Goal: Connect with others: Connect with other users

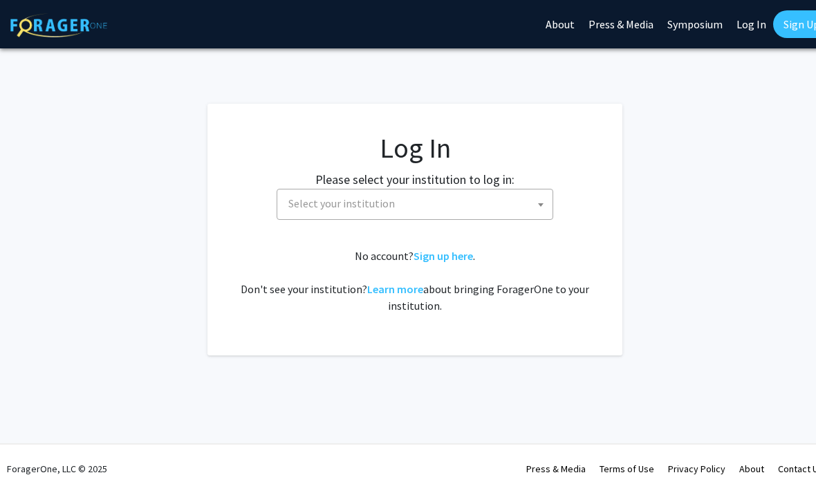
select select
click at [533, 210] on span "Select your institution" at bounding box center [418, 204] width 270 height 28
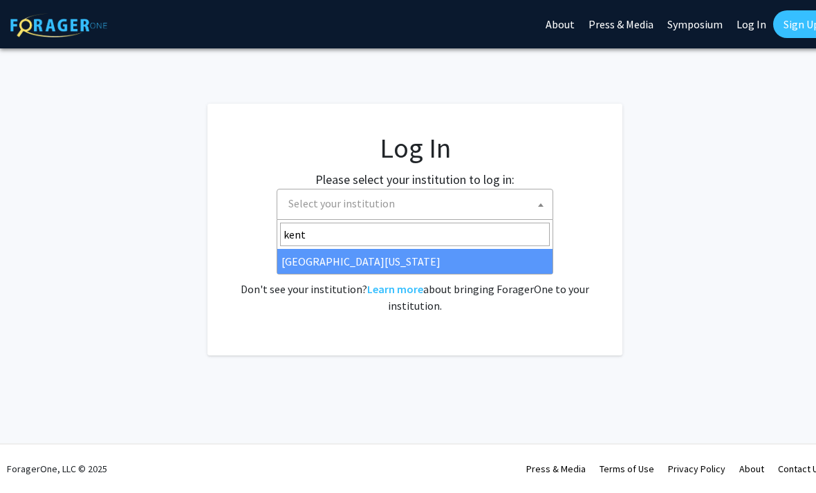
type input "kentu"
select select "13"
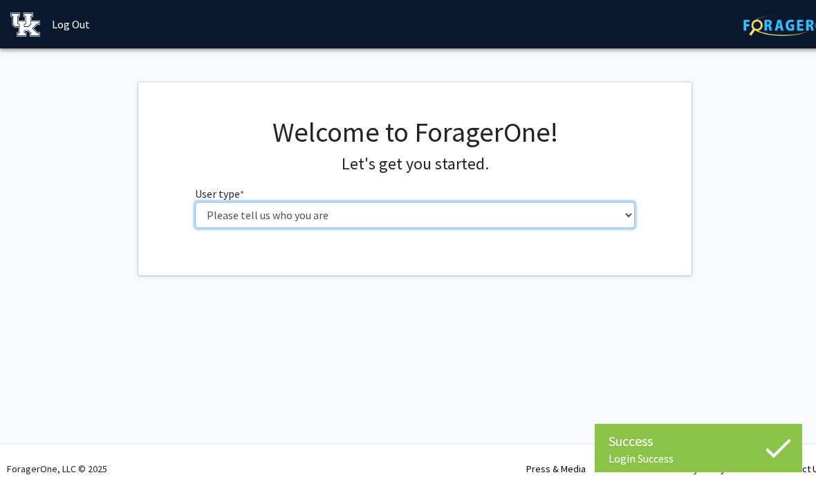
click at [615, 205] on select "Please tell us who you are Undergraduate Student Master's Student Doctoral Cand…" at bounding box center [415, 215] width 441 height 26
select select "1: undergrad"
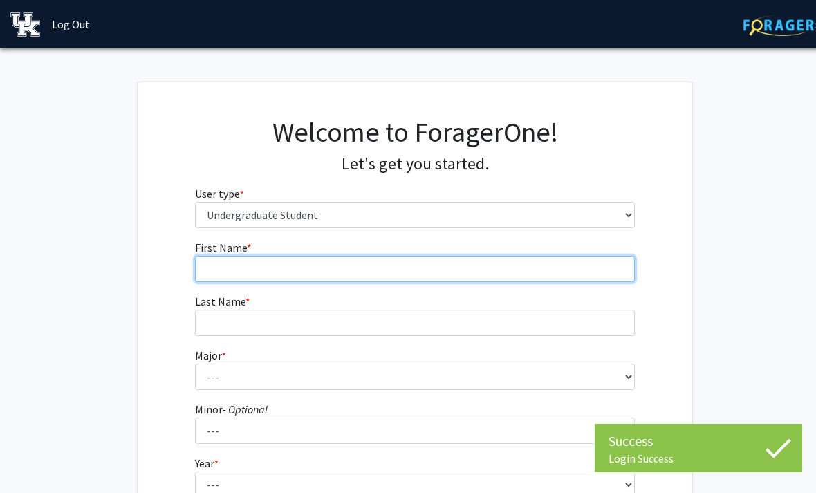
click at [555, 274] on input "First Name * required" at bounding box center [415, 269] width 441 height 26
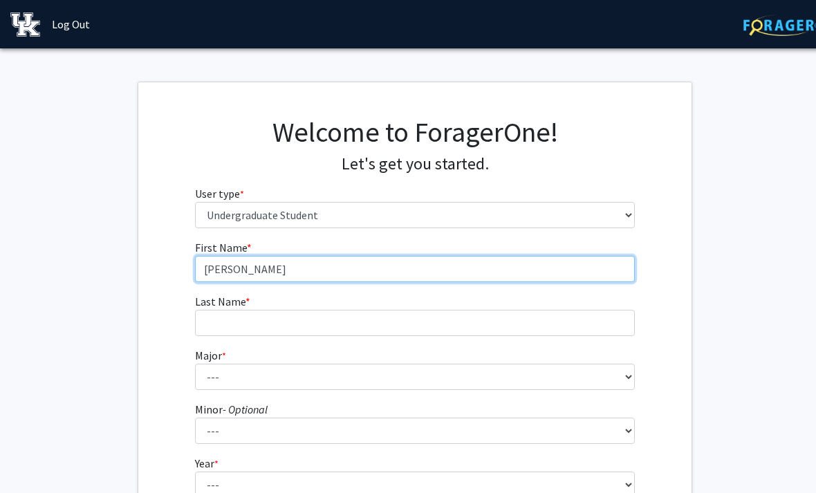
type input "[PERSON_NAME]"
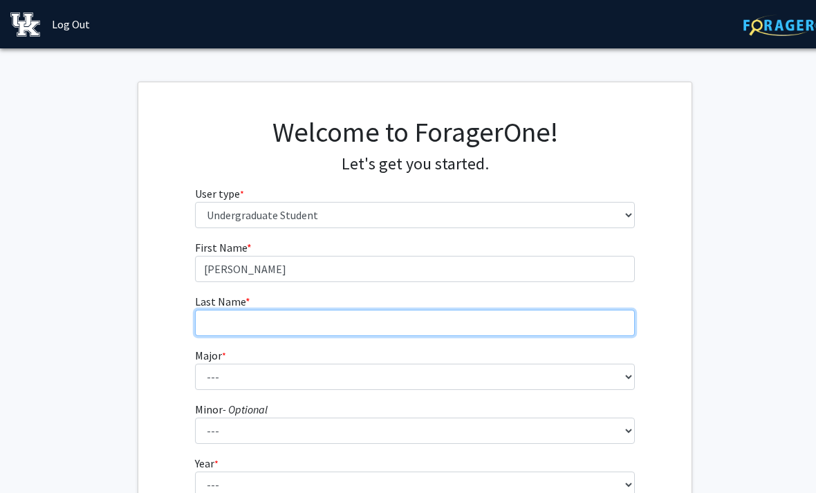
click at [418, 322] on input "Last Name * required" at bounding box center [415, 323] width 441 height 26
type input "[PERSON_NAME]"
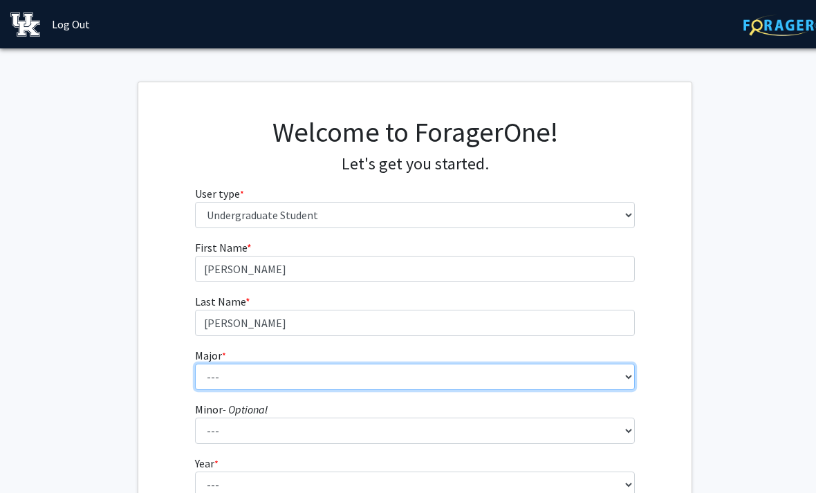
click at [226, 382] on select "--- Accounting Aerospace Engineering African American & Africana Studies Agricu…" at bounding box center [415, 377] width 441 height 26
select select "104: 941"
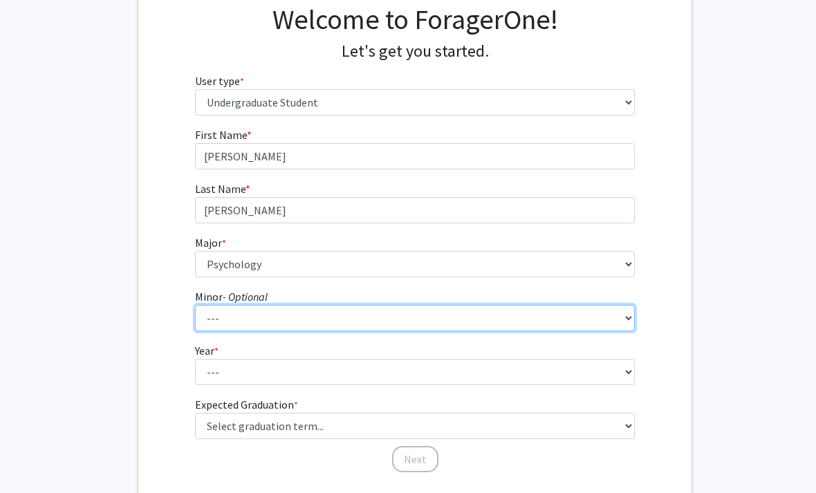
click at [434, 310] on select "--- African American & Africana Studies Agricultural Economics American Studies…" at bounding box center [415, 319] width 441 height 26
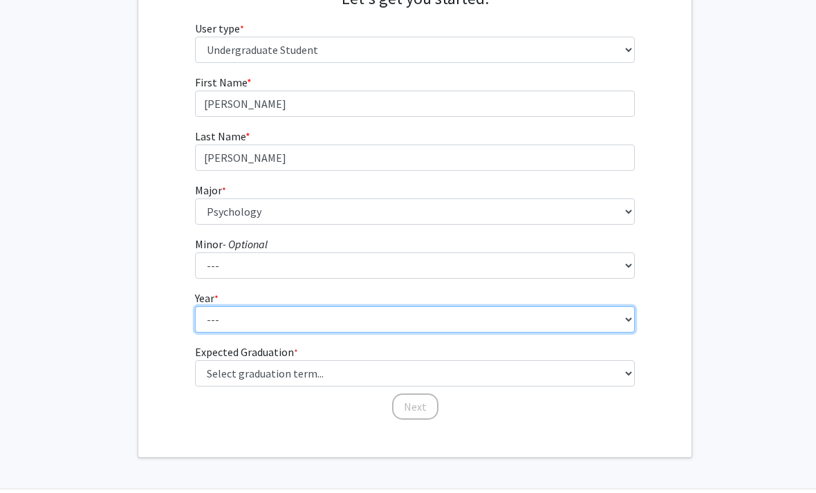
click at [460, 317] on select "--- First-year Sophomore Junior Senior Postbaccalaureate Certificate" at bounding box center [415, 319] width 441 height 26
select select "3: junior"
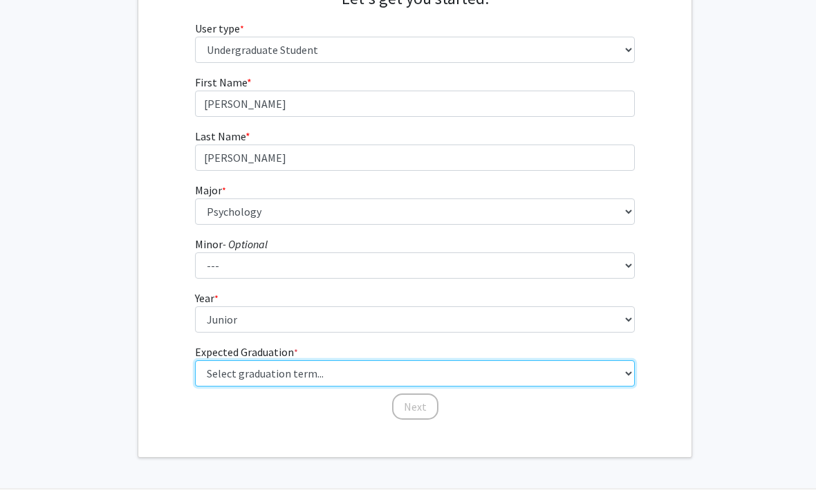
click at [342, 374] on select "Select graduation term... Spring 2025 Summer 2025 Fall 2025 Winter 2025 Spring …" at bounding box center [415, 373] width 441 height 26
select select "10: summer_2027"
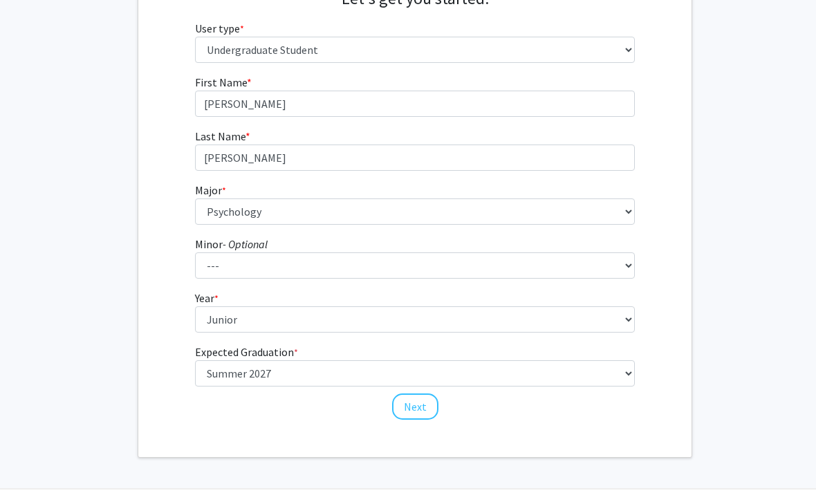
click at [424, 401] on button "Next" at bounding box center [415, 407] width 46 height 26
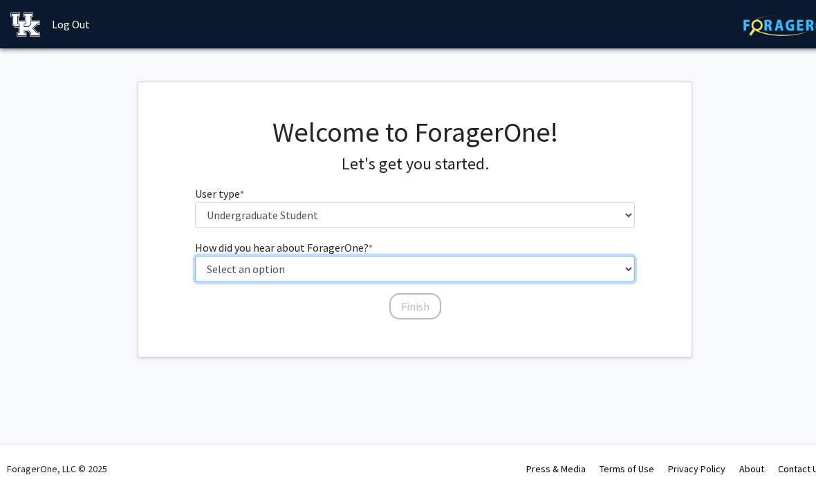
click at [591, 261] on select "Select an option Peer/student recommendation Faculty/staff recommendation Unive…" at bounding box center [415, 269] width 441 height 26
select select "2: faculty_recommendation"
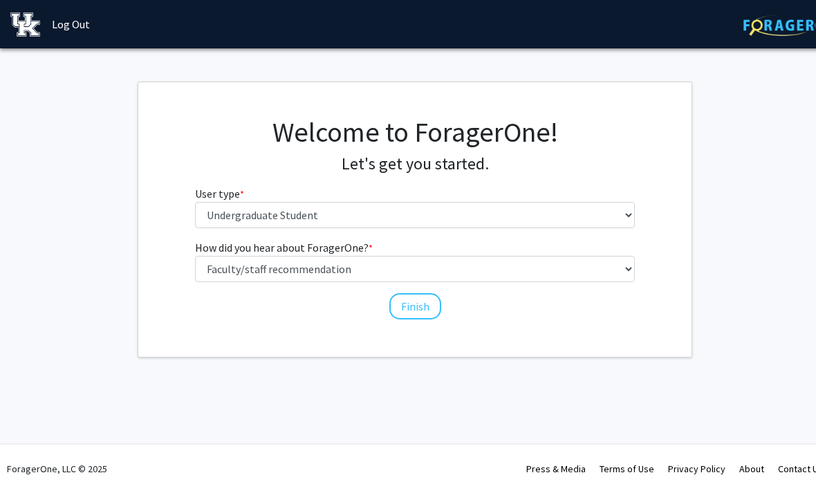
click at [438, 293] on div "Finish" at bounding box center [415, 300] width 441 height 14
click at [418, 295] on button "Finish" at bounding box center [415, 306] width 52 height 26
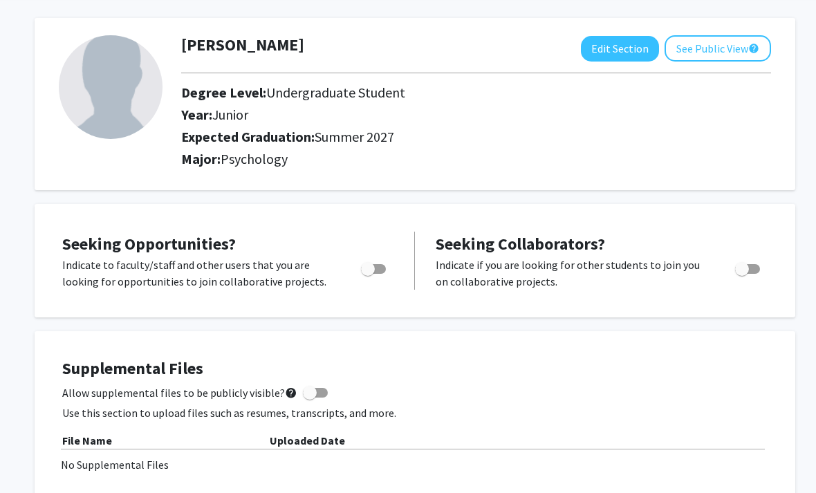
scroll to position [56, 0]
click at [383, 266] on span "Toggle" at bounding box center [373, 269] width 25 height 10
click at [368, 274] on input "Are you actively seeking opportunities?" at bounding box center [367, 274] width 1 height 1
checkbox input "true"
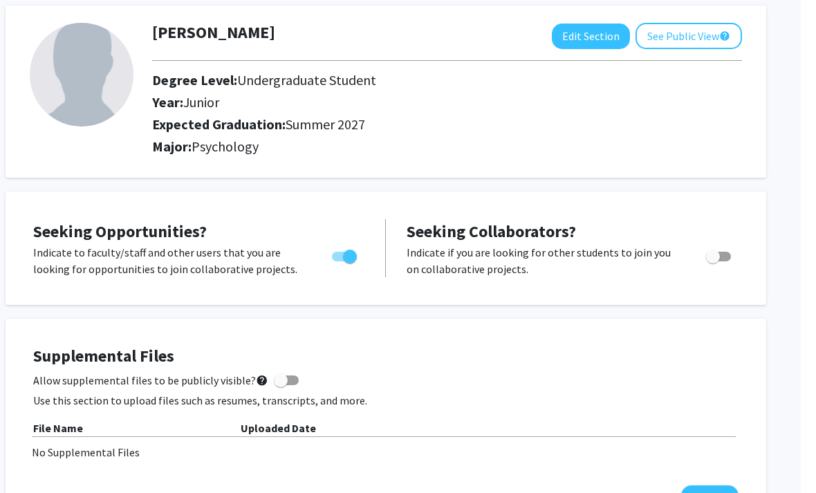
scroll to position [0, 14]
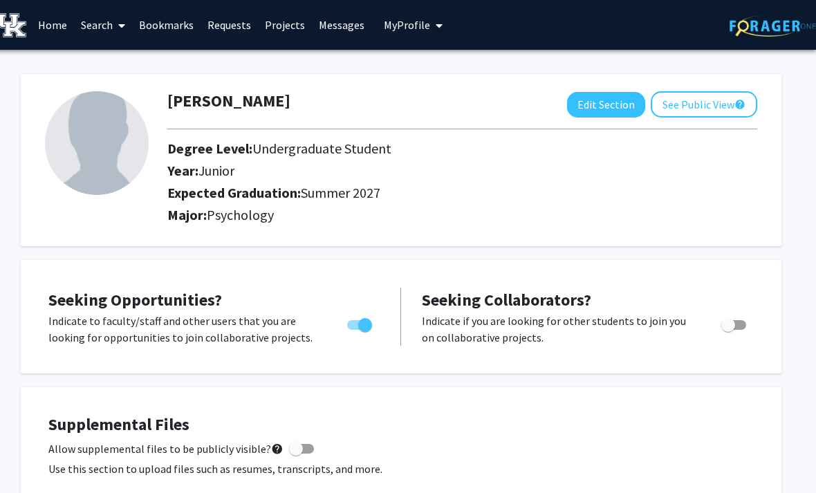
click at [287, 22] on link "Projects" at bounding box center [285, 25] width 54 height 48
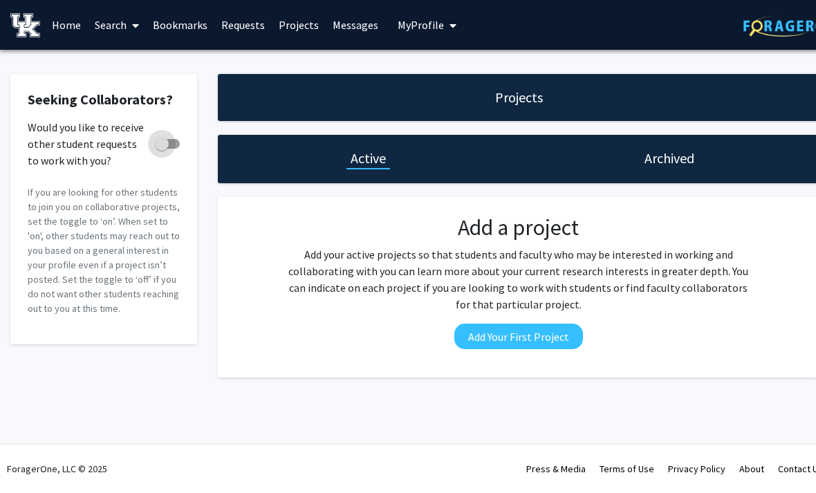
click at [157, 138] on span at bounding box center [162, 144] width 14 height 14
click at [161, 149] on input "Would you like to receive other student requests to work with you?" at bounding box center [161, 149] width 1 height 1
checkbox input "true"
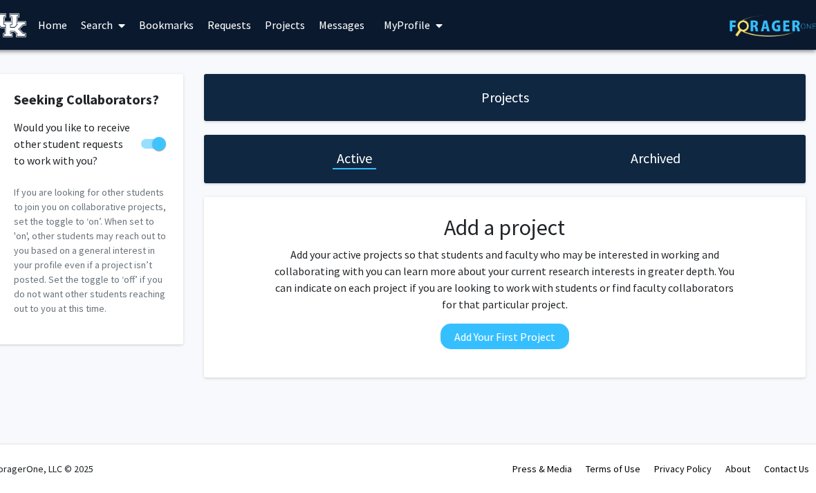
click at [537, 324] on button "Add Your First Project" at bounding box center [505, 337] width 129 height 26
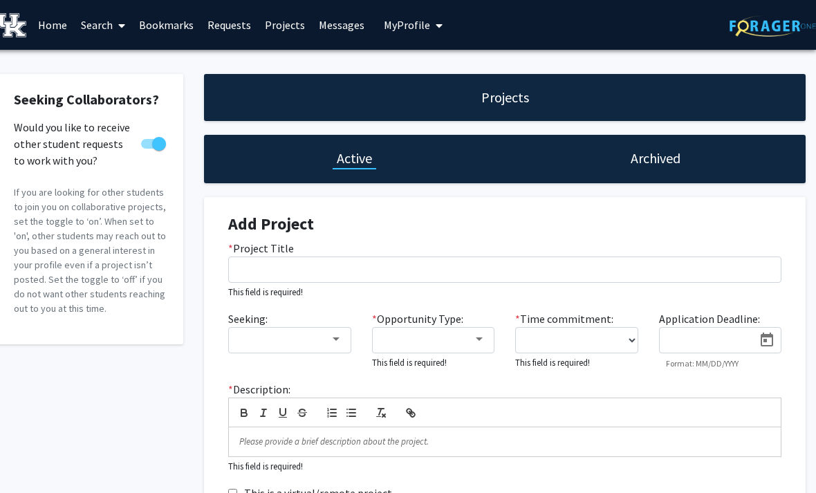
click at [114, 22] on span at bounding box center [119, 25] width 12 height 48
click at [131, 78] on span "Students" at bounding box center [116, 91] width 84 height 28
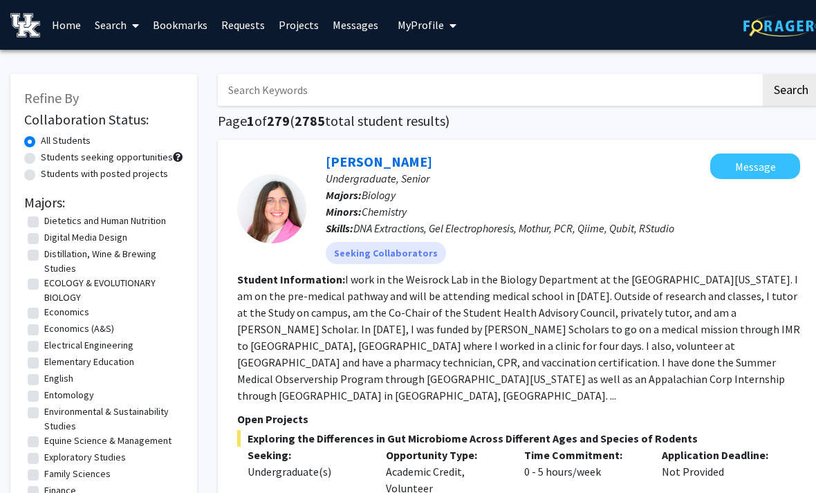
scroll to position [643, 0]
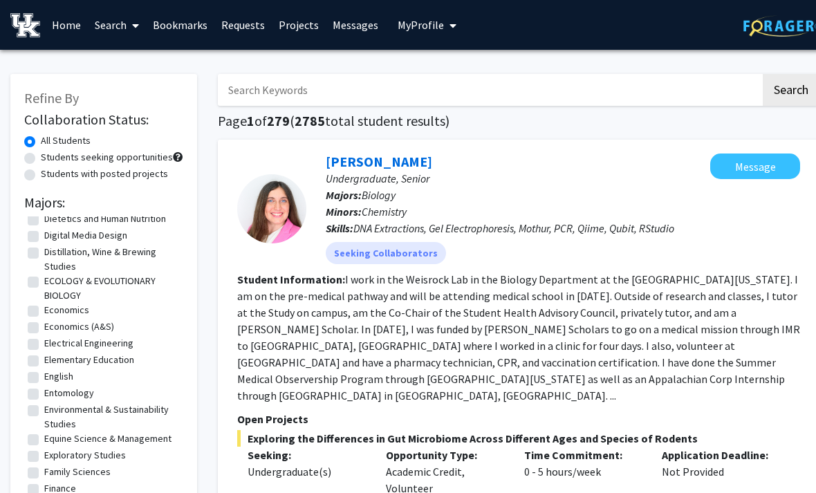
click at [44, 309] on label "Economics" at bounding box center [66, 310] width 45 height 15
click at [44, 309] on input "Economics" at bounding box center [48, 307] width 9 height 9
checkbox input "true"
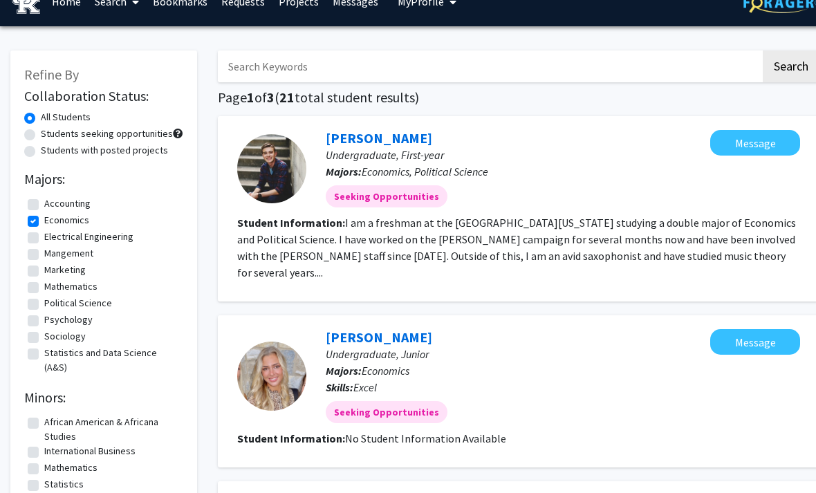
scroll to position [28, 0]
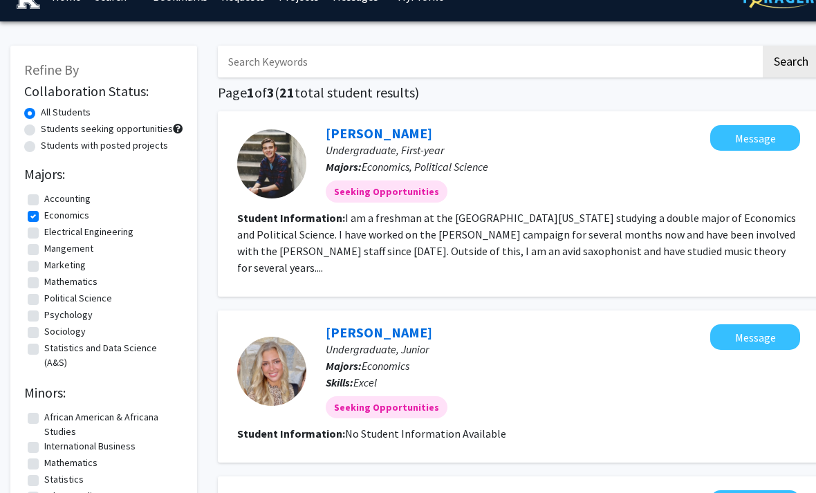
click at [44, 214] on label "Economics" at bounding box center [66, 215] width 45 height 15
click at [44, 214] on input "Economics" at bounding box center [48, 212] width 9 height 9
checkbox input "false"
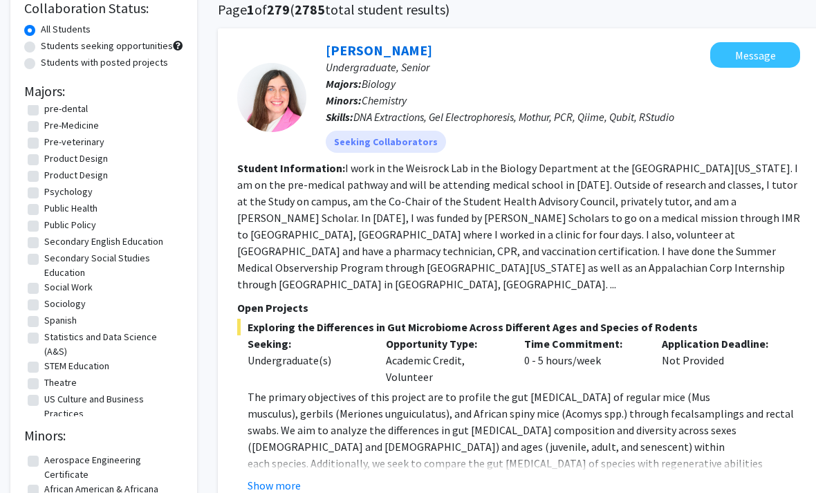
scroll to position [111, 0]
click at [44, 330] on label "Statistics and Data Science (A&S)" at bounding box center [112, 344] width 136 height 29
click at [44, 330] on input "Statistics and Data Science (A&S)" at bounding box center [48, 334] width 9 height 9
checkbox input "true"
